Goal: Task Accomplishment & Management: Use online tool/utility

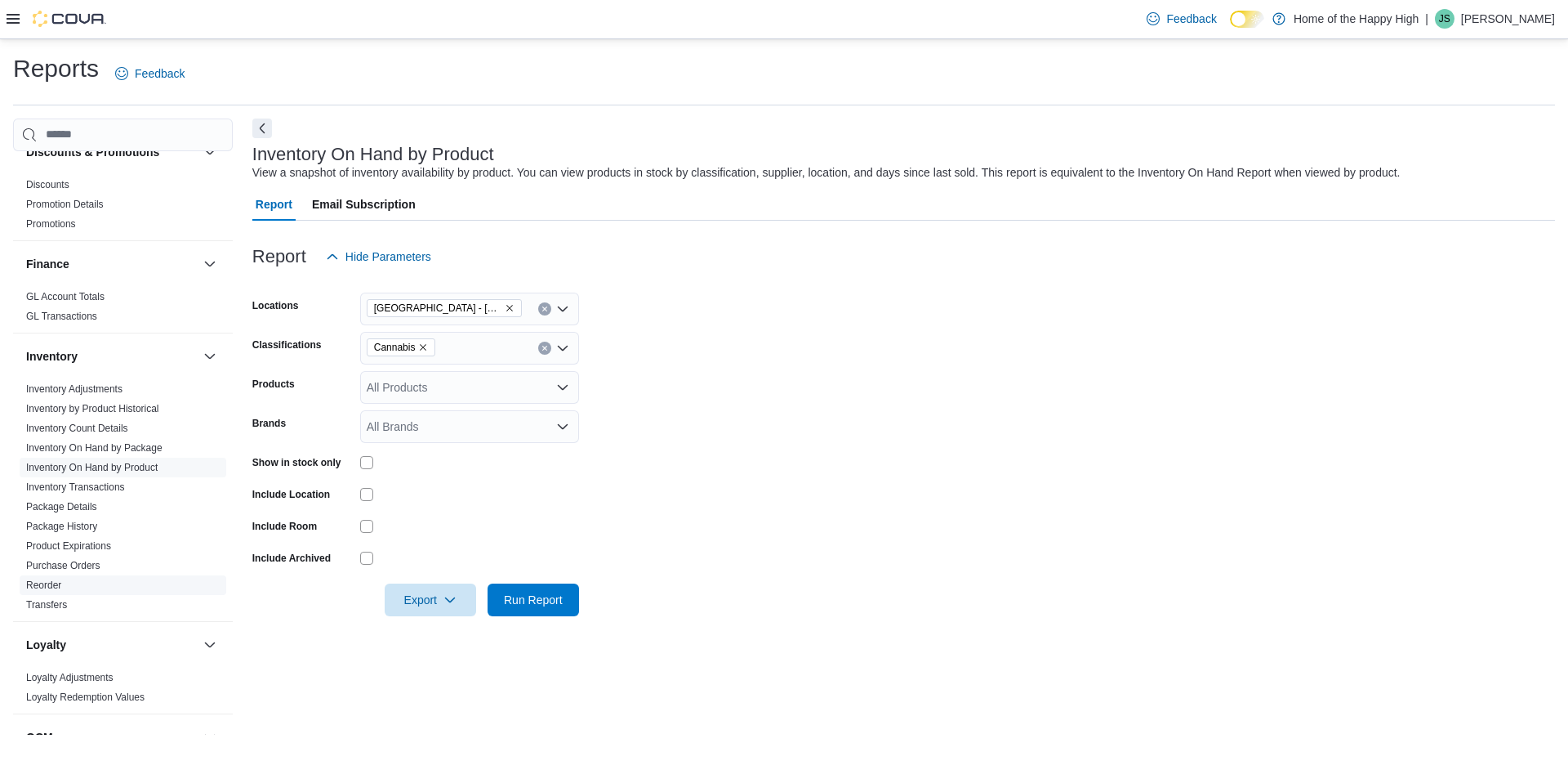
scroll to position [668, 0]
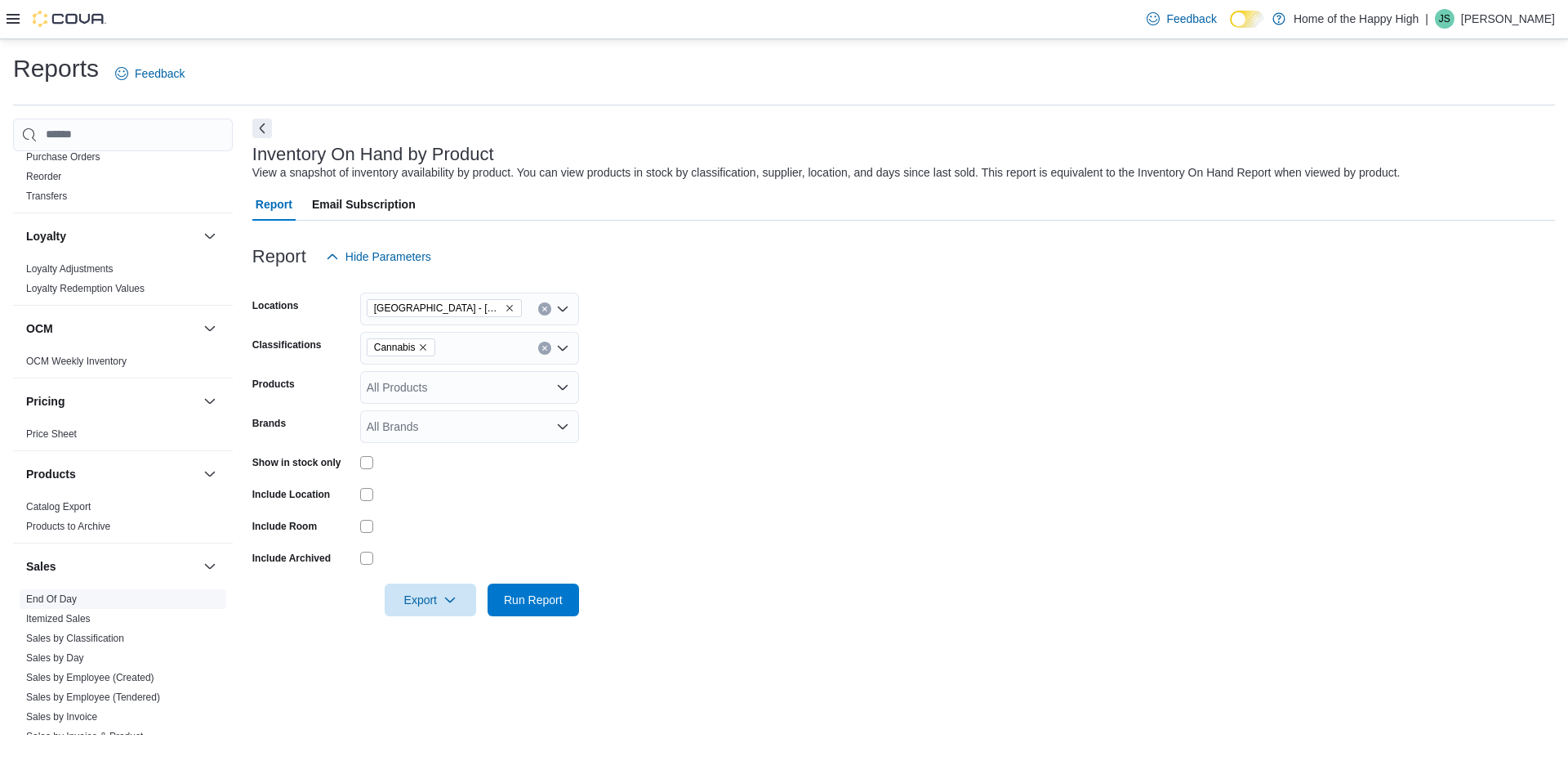
click at [66, 599] on link "End Of Day" at bounding box center [51, 599] width 51 height 11
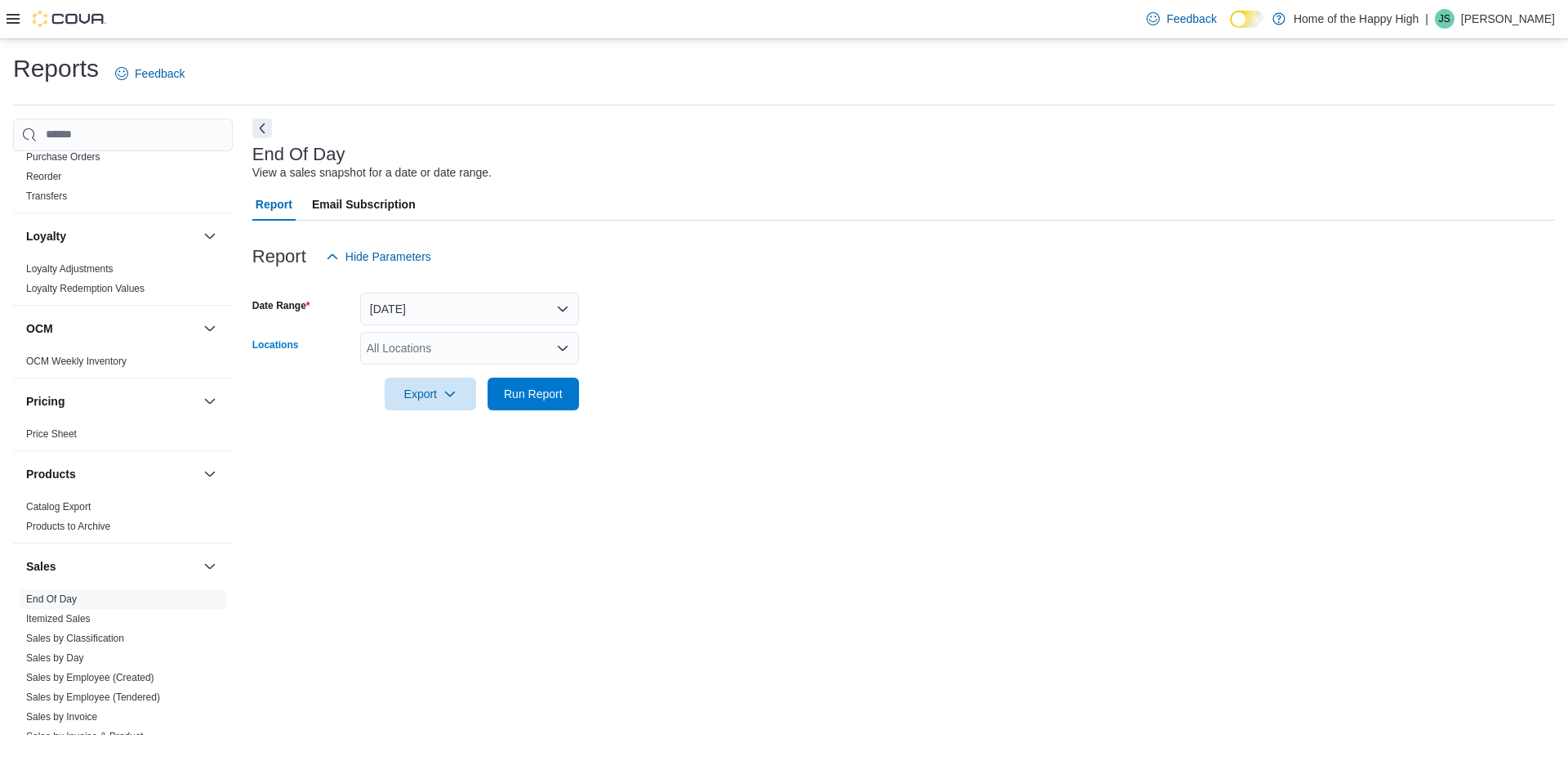
click at [417, 338] on div "All Locations" at bounding box center [470, 348] width 219 height 33
type input "****"
click at [448, 366] on button "[GEOGRAPHIC_DATA] - [GEOGRAPHIC_DATA] - Fire & Flower" at bounding box center [470, 377] width 219 height 24
click at [831, 350] on form "Date Range [DATE] Locations Combo box. Selected. base. Selected. Combo box inpu…" at bounding box center [904, 342] width 1303 height 137
click at [477, 291] on div at bounding box center [904, 283] width 1303 height 20
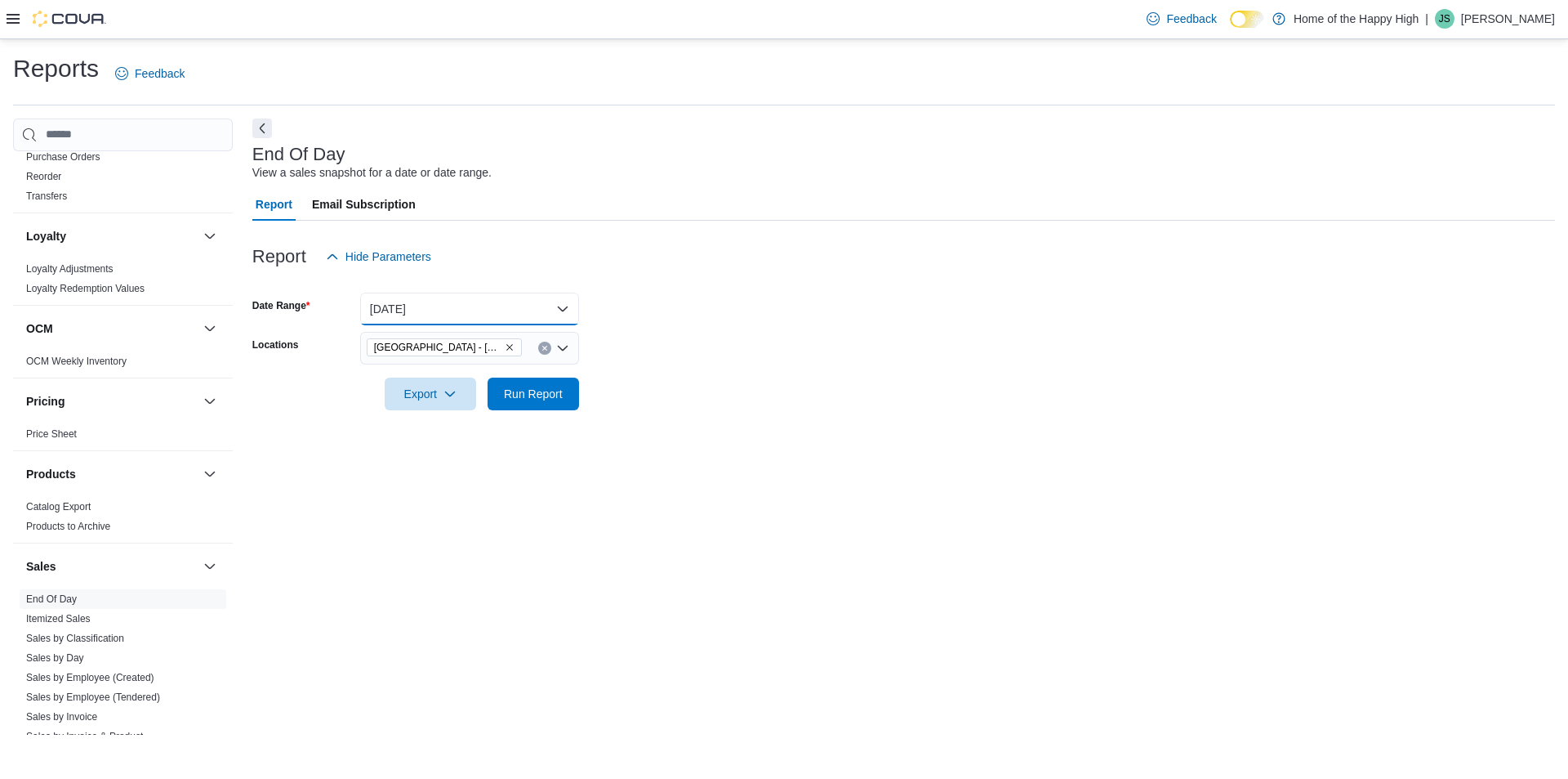
click at [462, 314] on button "[DATE]" at bounding box center [470, 309] width 219 height 33
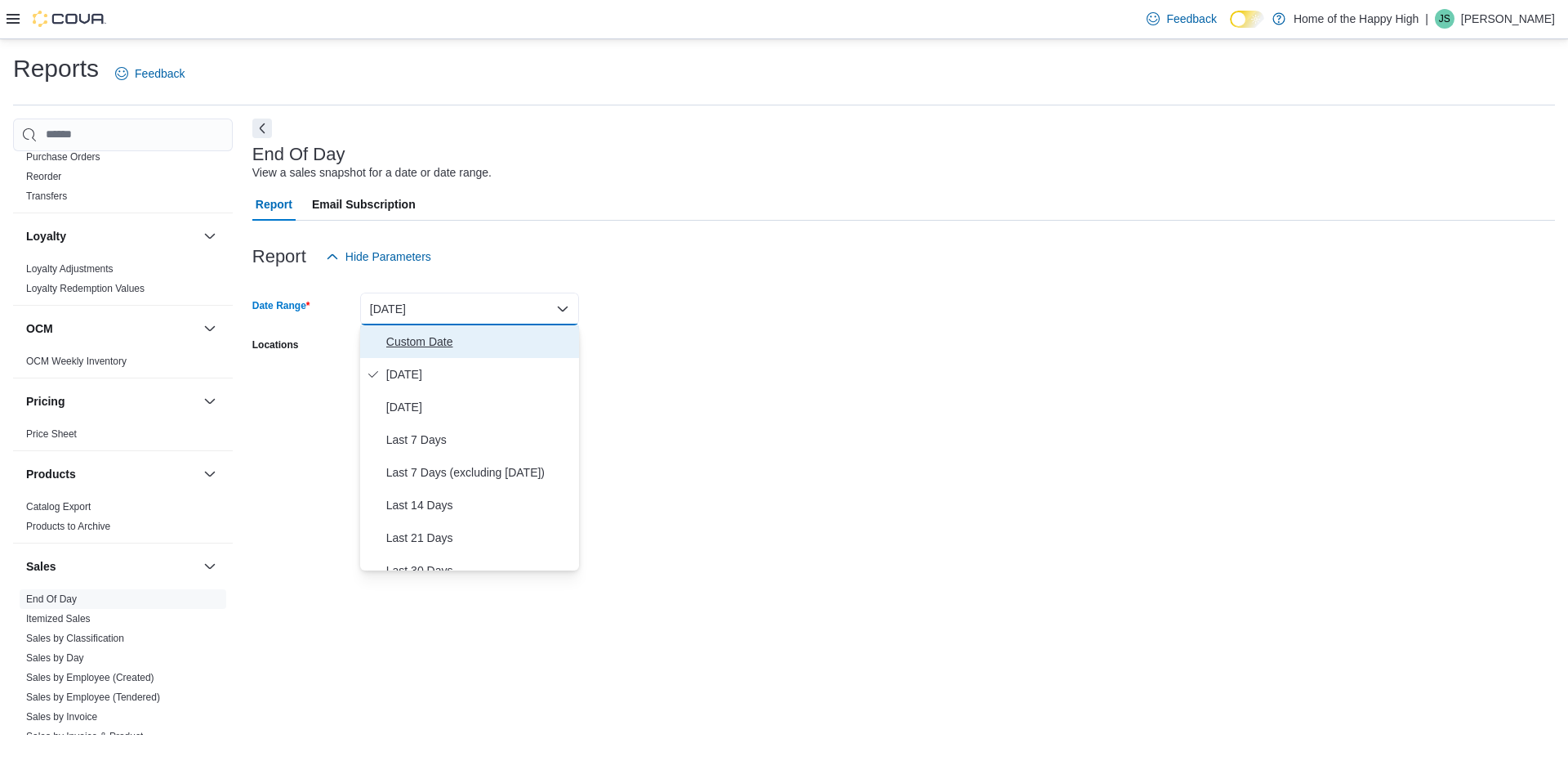
click at [443, 333] on span "Custom Date" at bounding box center [479, 342] width 186 height 20
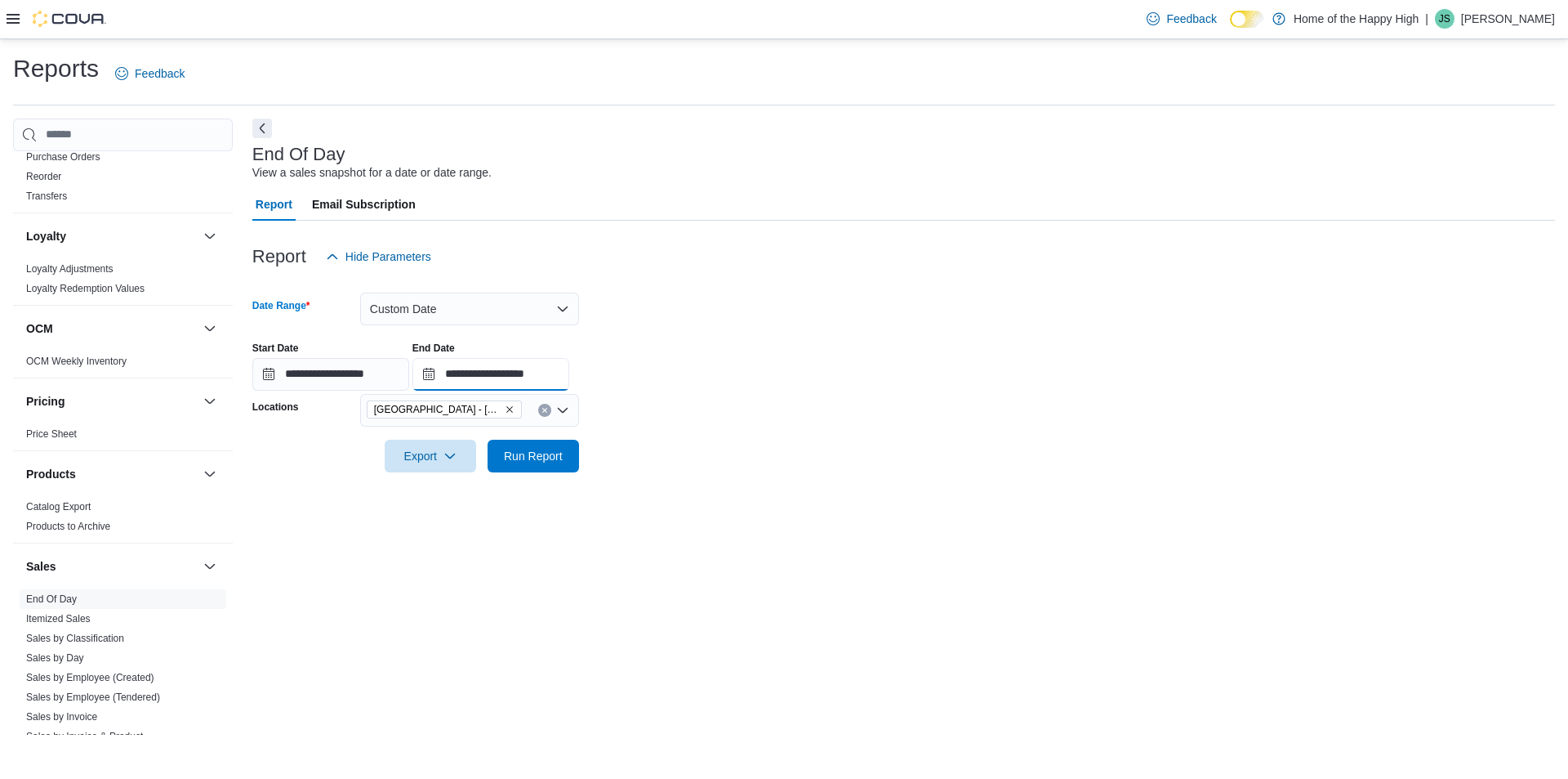
click at [569, 371] on input "**********" at bounding box center [491, 374] width 157 height 33
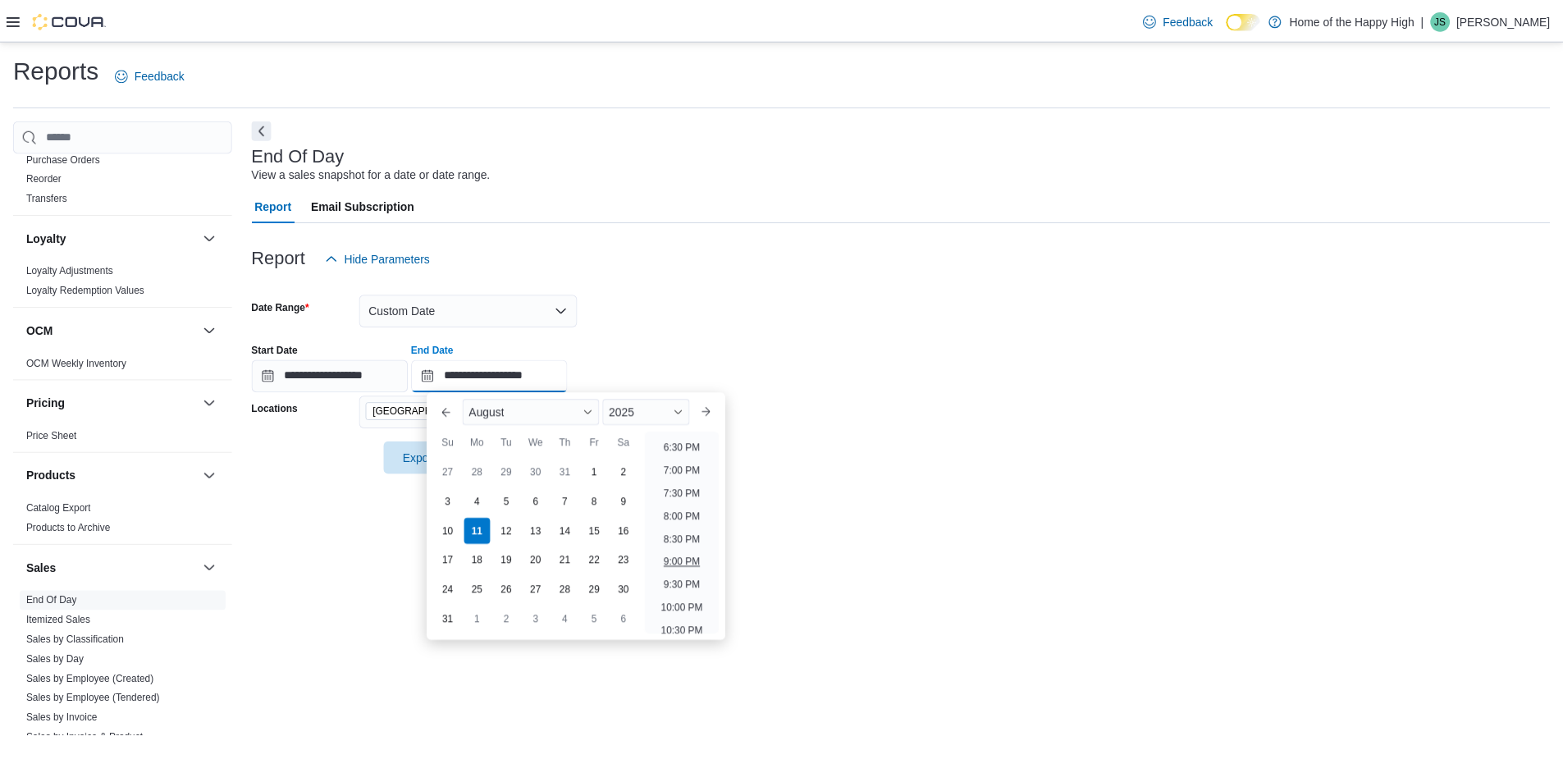
scroll to position [820, 0]
click at [687, 499] on li "7:00 PM" at bounding box center [687, 497] width 50 height 20
type input "**********"
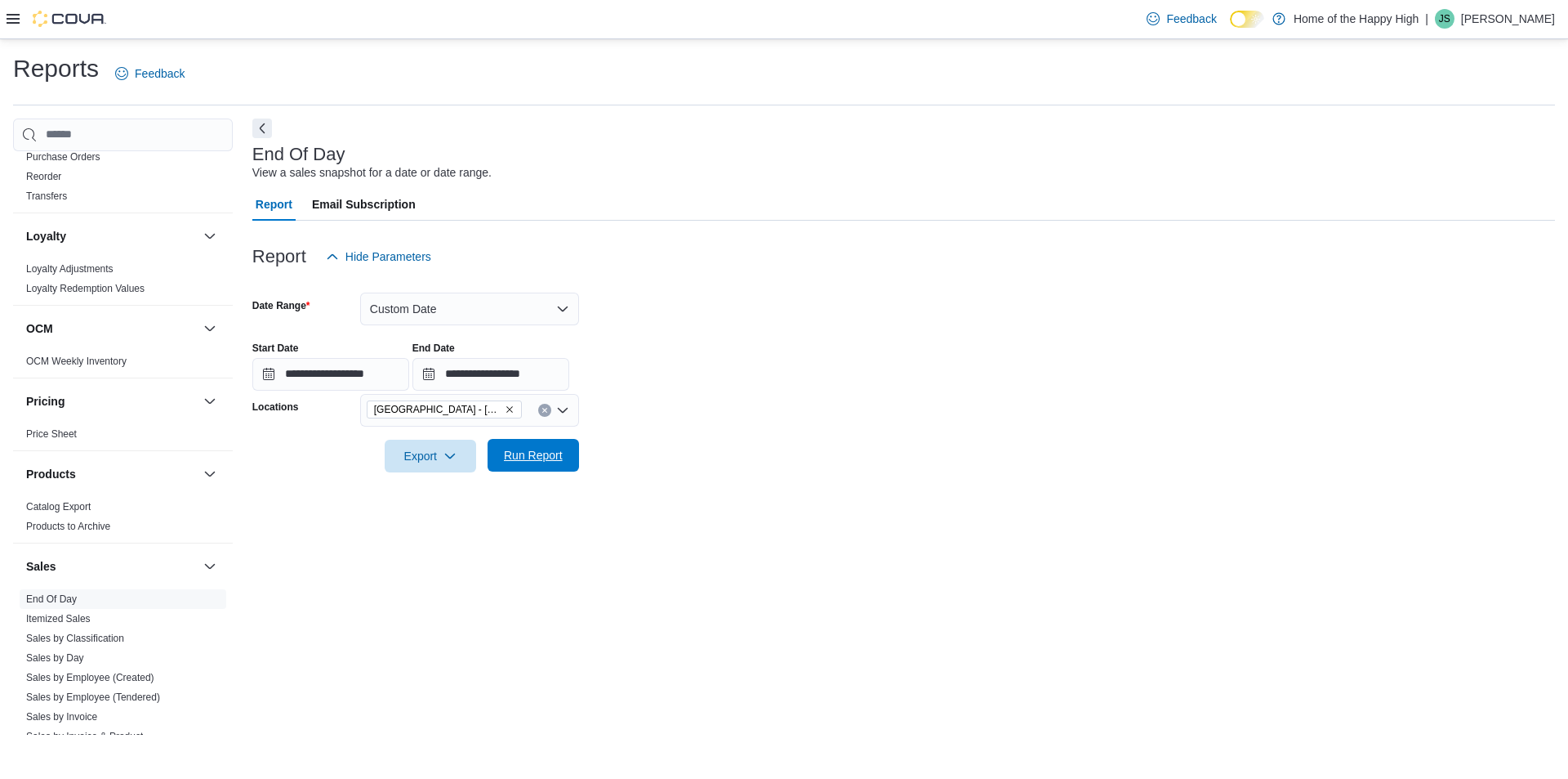
click at [546, 454] on span "Run Report" at bounding box center [533, 455] width 59 height 16
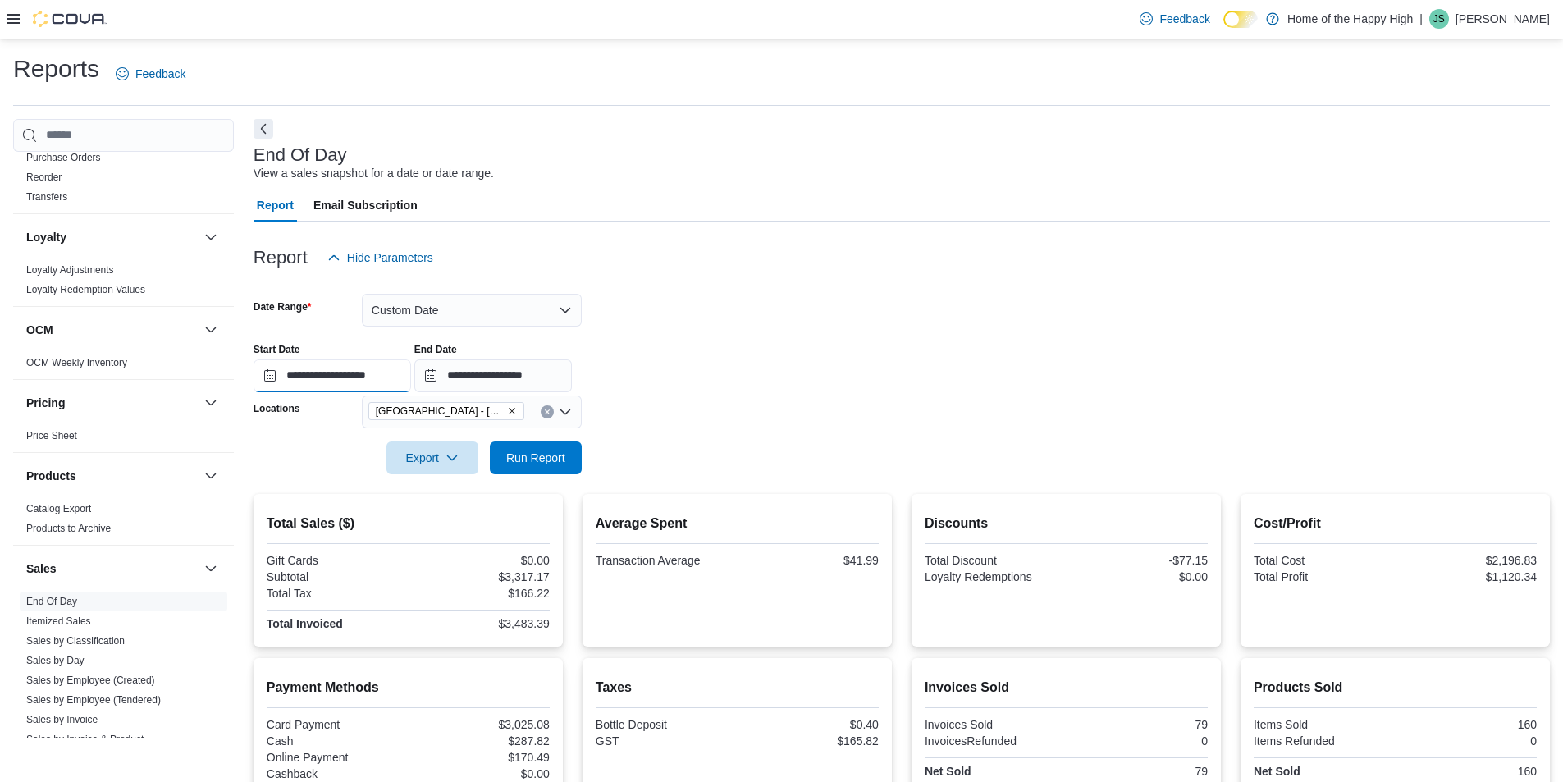
click at [411, 386] on input "**********" at bounding box center [333, 375] width 158 height 33
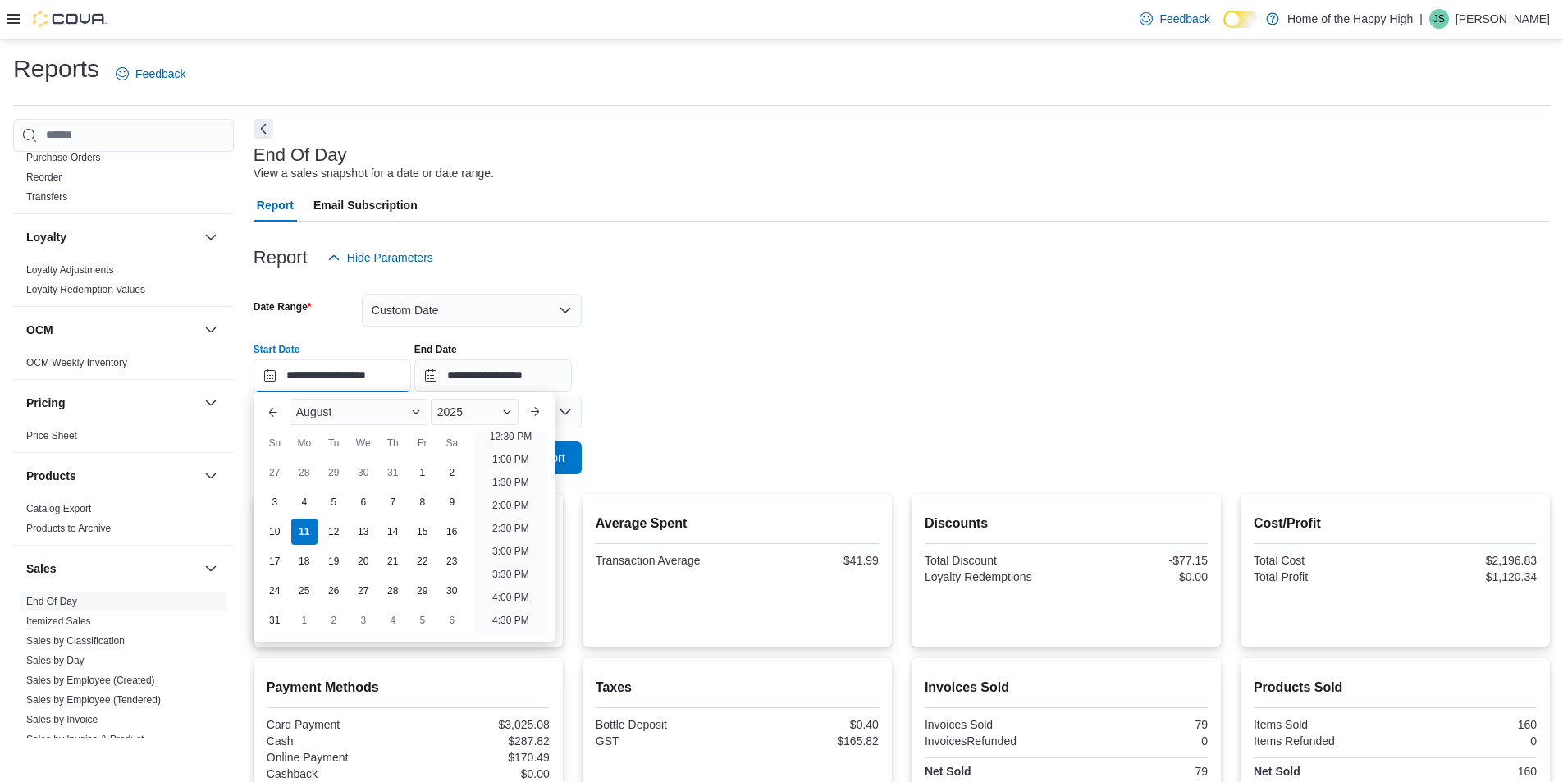
scroll to position [789, 0]
click at [505, 480] on li "6:00 PM" at bounding box center [511, 483] width 50 height 20
type input "**********"
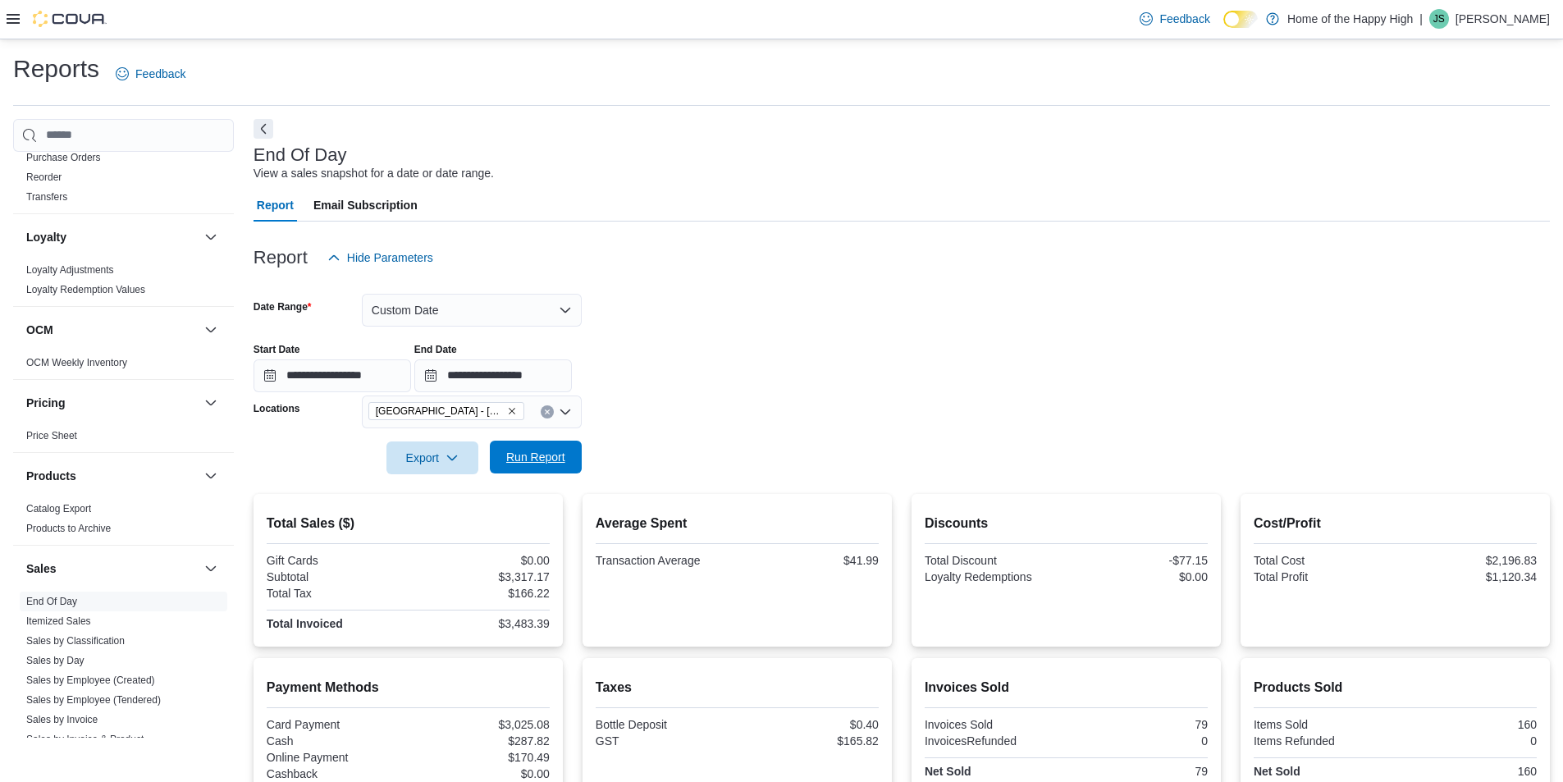
click at [552, 456] on span "Run Report" at bounding box center [535, 457] width 59 height 16
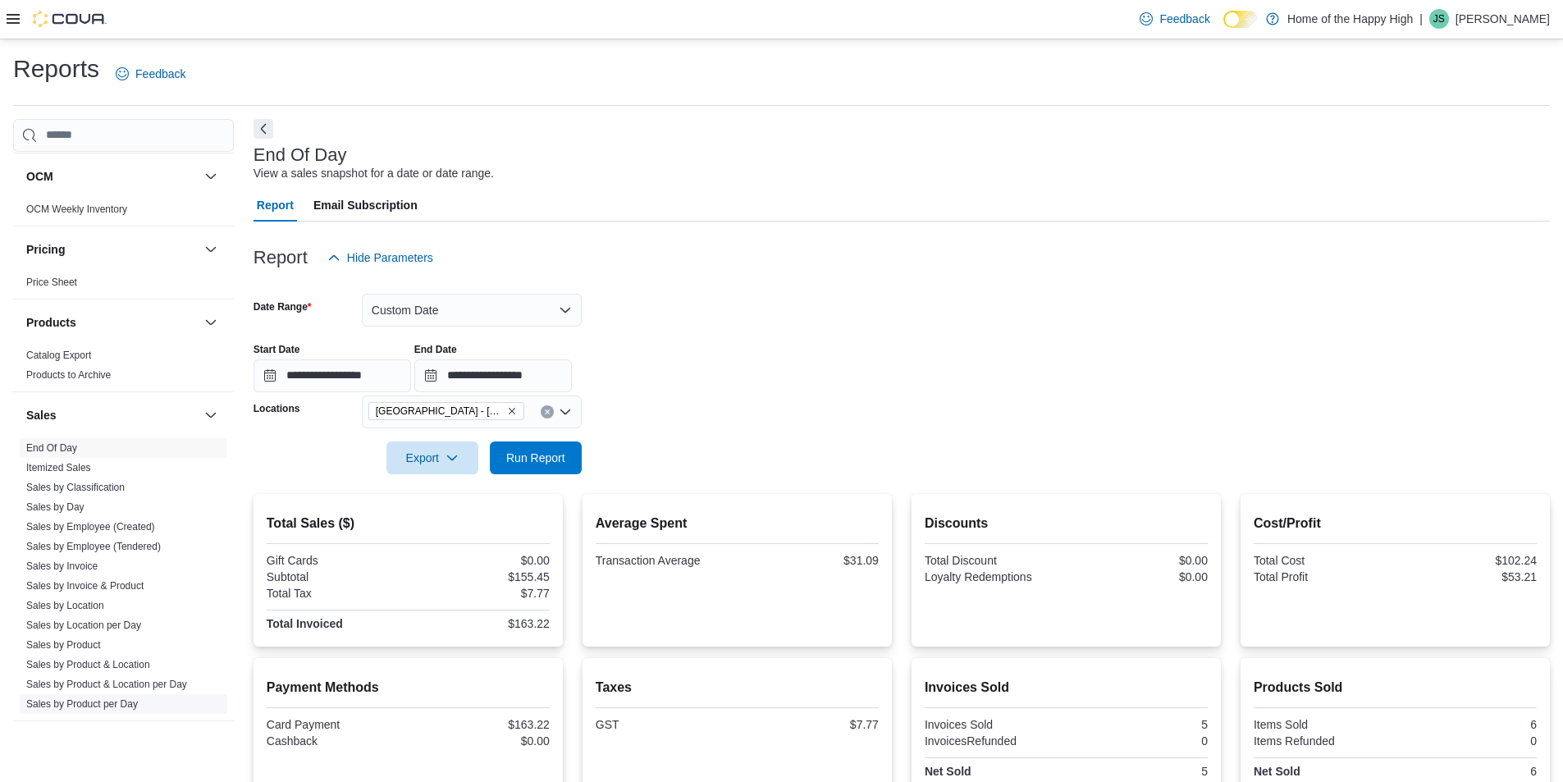
scroll to position [916, 0]
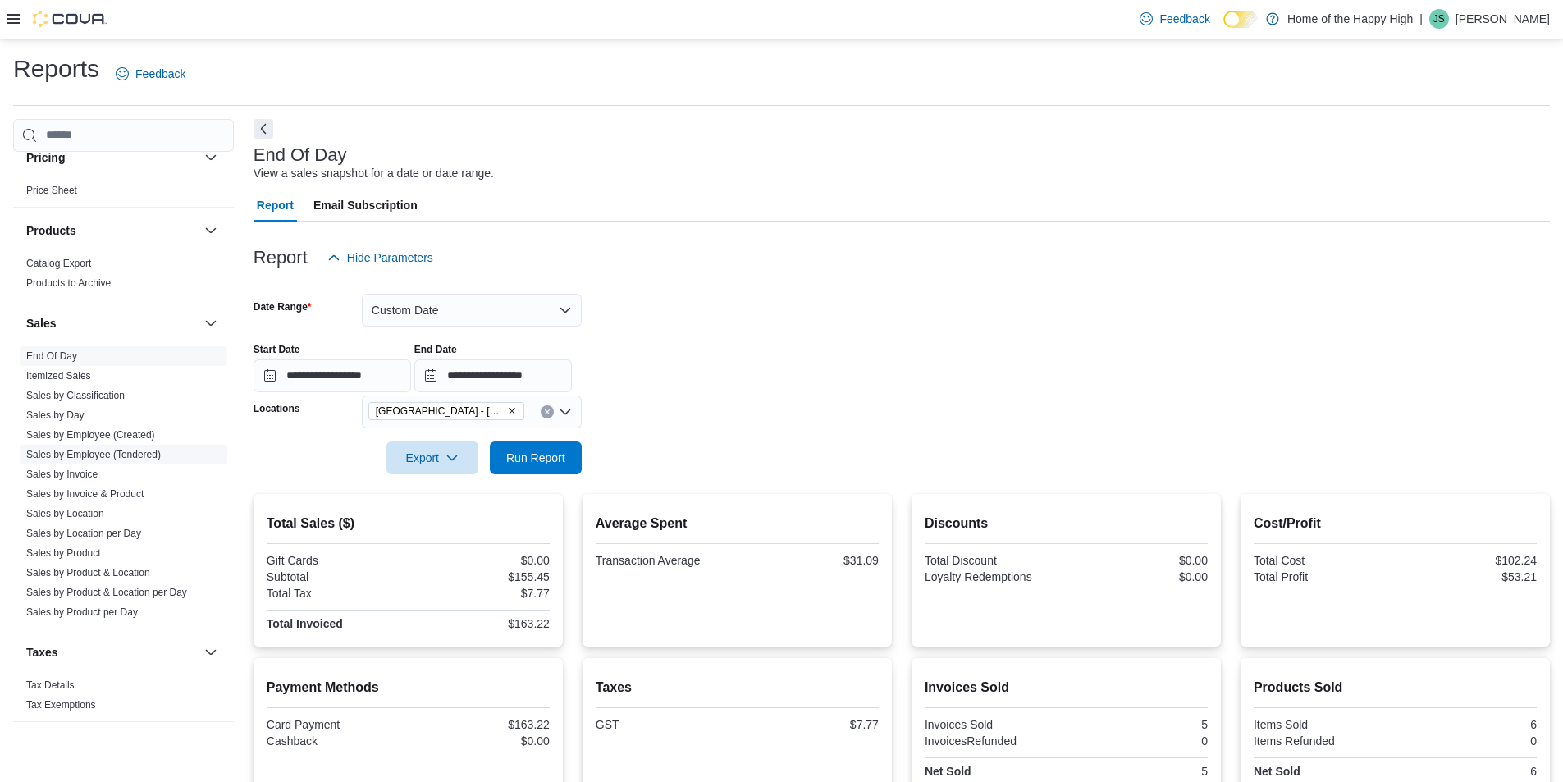
click at [139, 455] on link "Sales by Employee (Tendered)" at bounding box center [93, 454] width 135 height 11
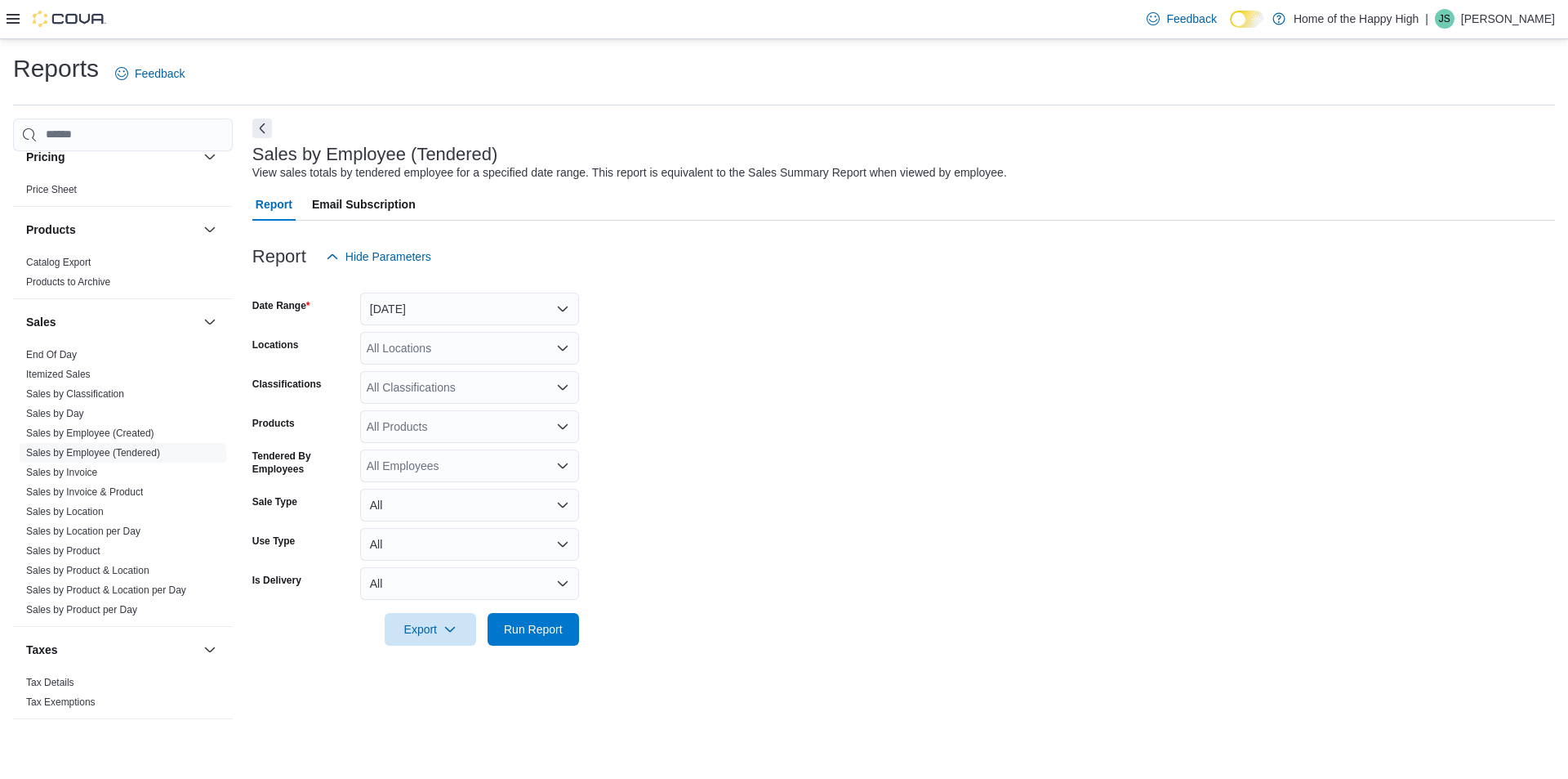
click at [467, 291] on div at bounding box center [904, 283] width 1303 height 20
click at [452, 299] on button "[DATE]" at bounding box center [470, 309] width 219 height 33
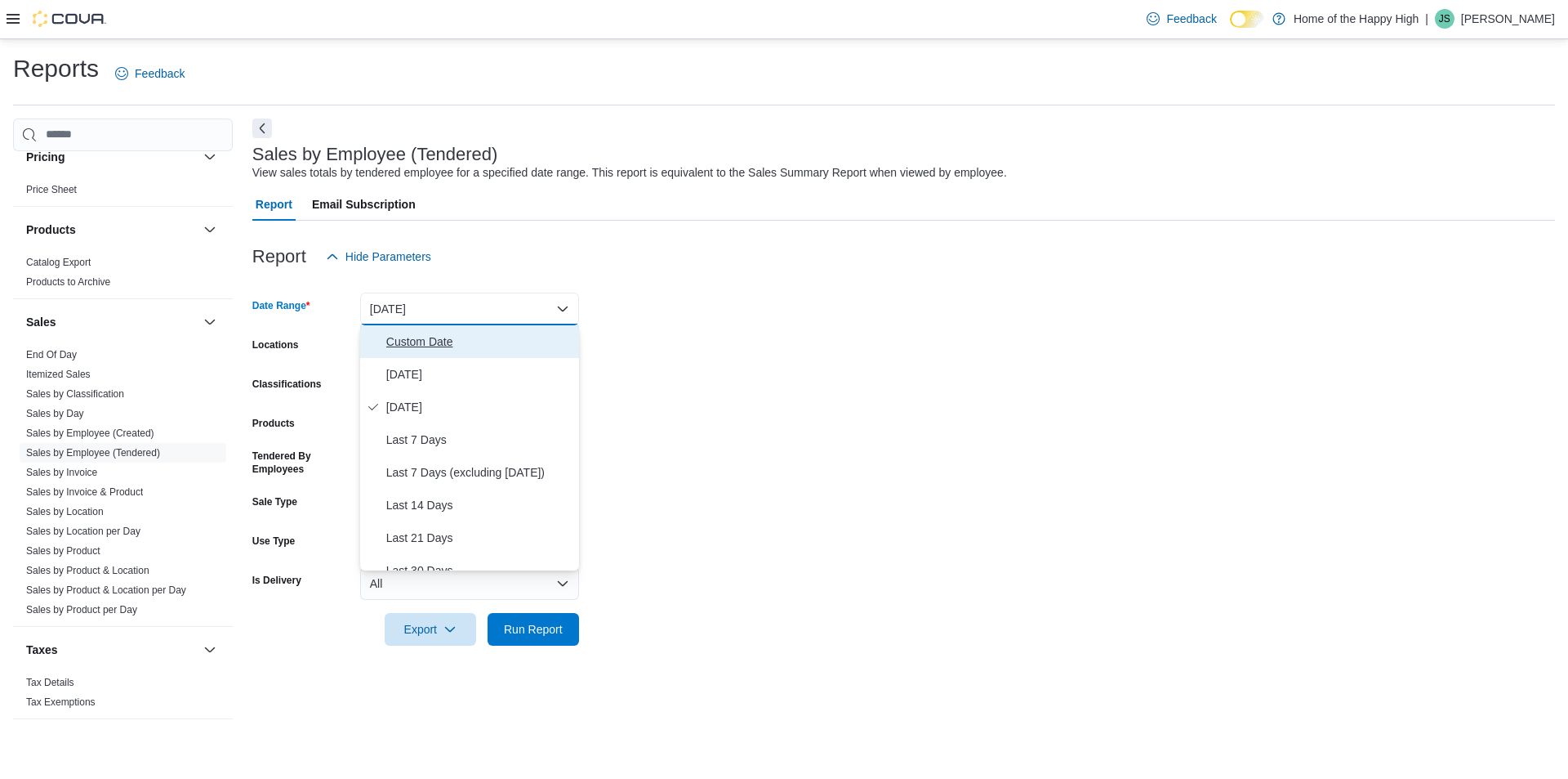
click at [421, 348] on span "Custom Date" at bounding box center [479, 342] width 186 height 20
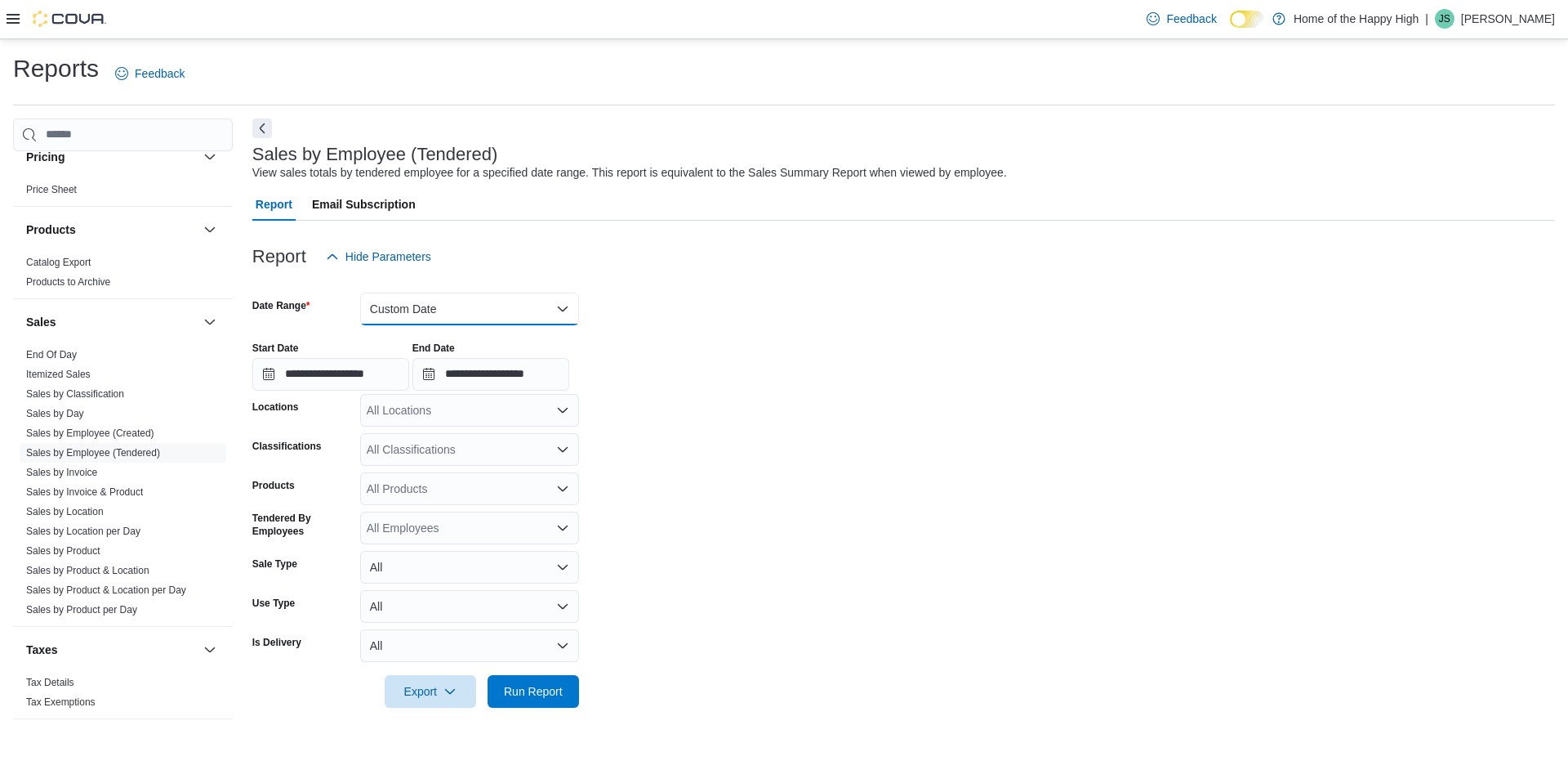
click at [426, 306] on button "Custom Date" at bounding box center [470, 309] width 219 height 33
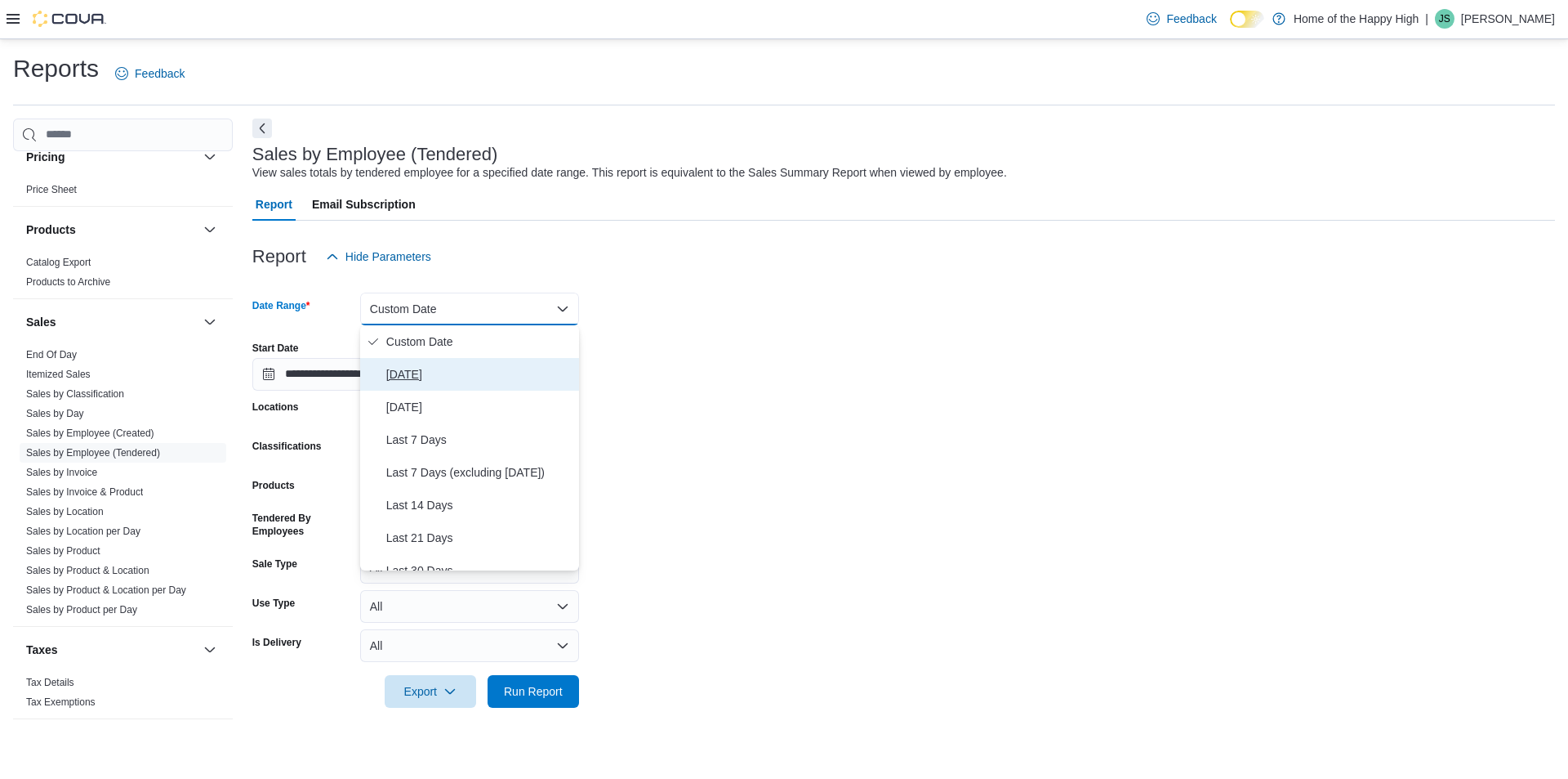
click at [404, 371] on span "[DATE]" at bounding box center [479, 375] width 186 height 20
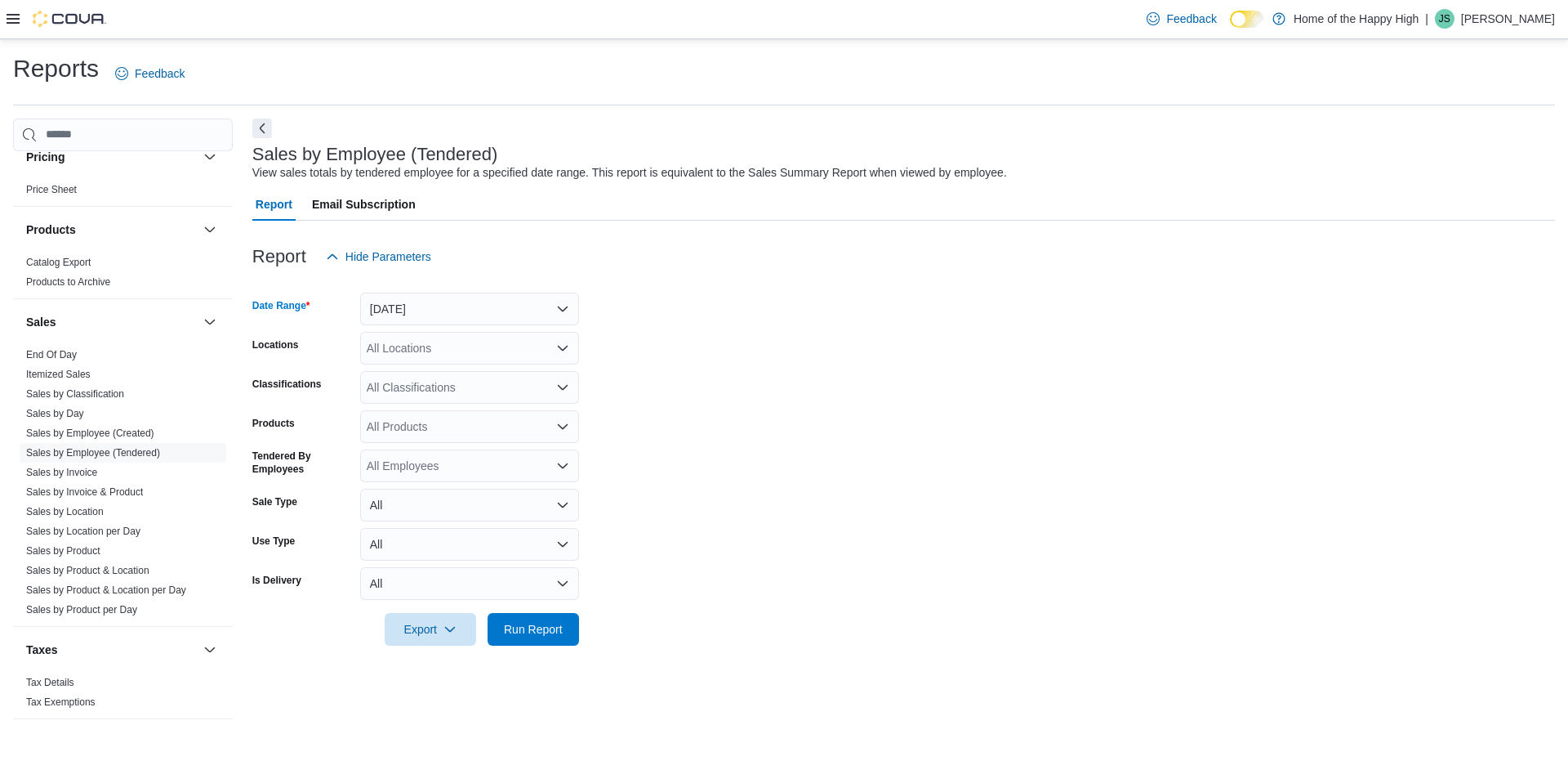
click at [443, 349] on div "All Locations" at bounding box center [470, 348] width 219 height 33
type input "****"
click at [511, 371] on span "[GEOGRAPHIC_DATA] - [GEOGRAPHIC_DATA] - Fire & Flower" at bounding box center [591, 376] width 327 height 16
click at [621, 381] on form "Date Range [DATE] Locations [GEOGRAPHIC_DATA] - [GEOGRAPHIC_DATA] - Fire & Flow…" at bounding box center [904, 459] width 1303 height 373
click at [540, 628] on span "Run Report" at bounding box center [533, 629] width 59 height 16
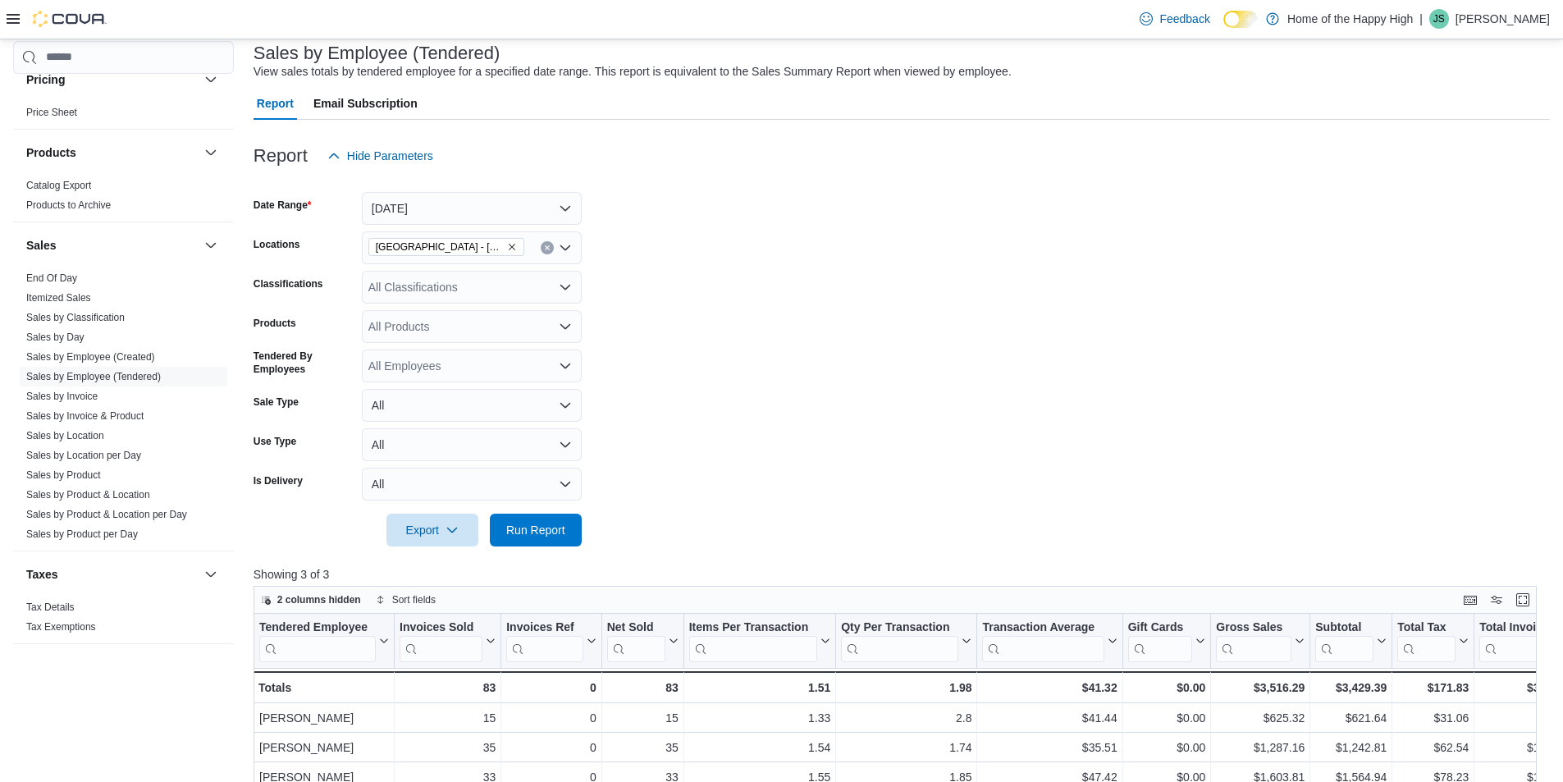
scroll to position [328, 0]
